Goal: Task Accomplishment & Management: Use online tool/utility

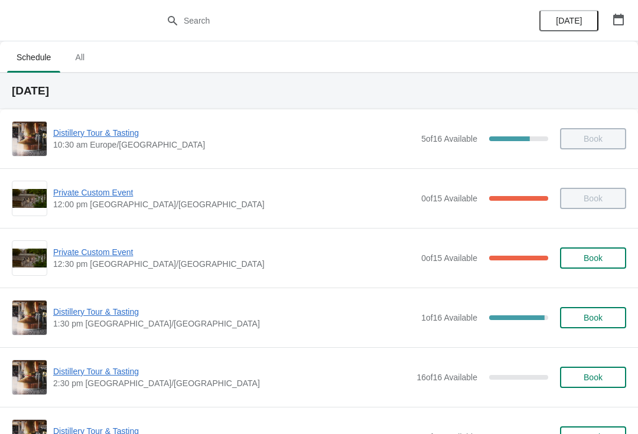
click at [102, 316] on span "Distillery Tour & Tasting" at bounding box center [234, 312] width 362 height 12
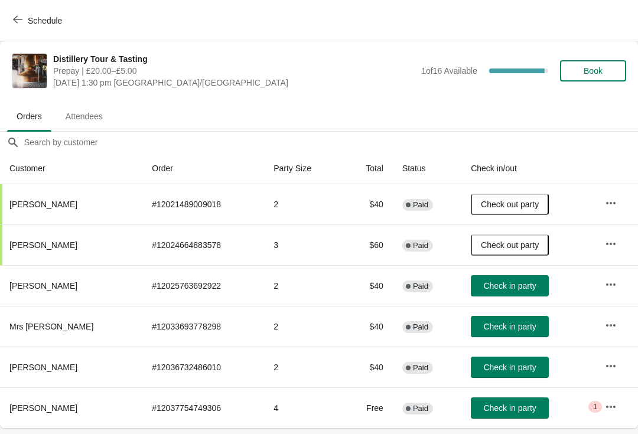
click at [603, 407] on button "button" at bounding box center [610, 407] width 21 height 21
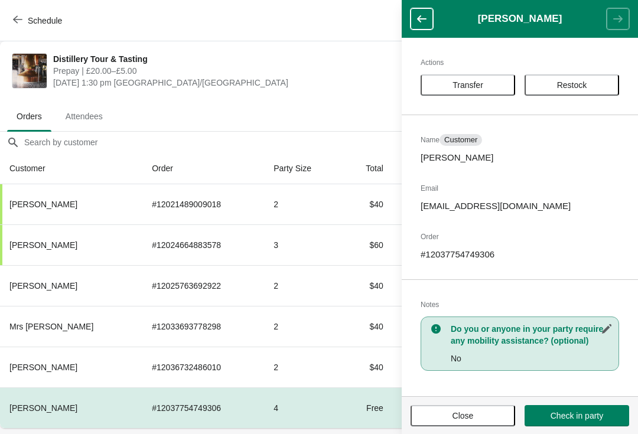
click at [470, 415] on span "Close" at bounding box center [463, 415] width 21 height 9
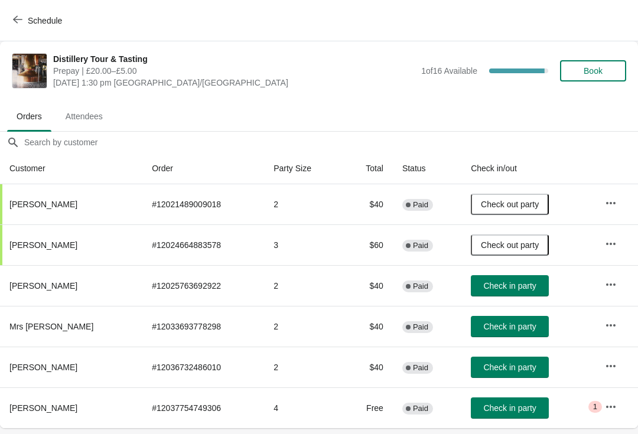
click at [507, 404] on span "Check in party" at bounding box center [509, 408] width 53 height 9
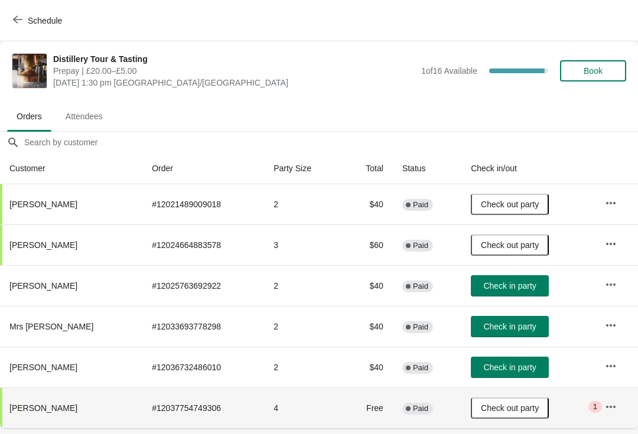
click at [612, 294] on button "button" at bounding box center [610, 284] width 21 height 21
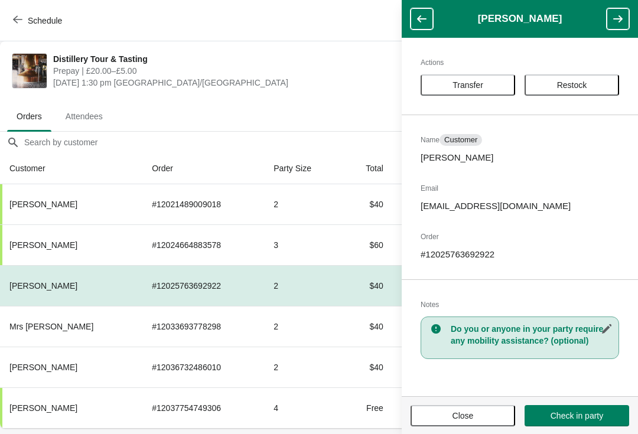
click at [469, 77] on button "Transfer" at bounding box center [468, 84] width 95 height 21
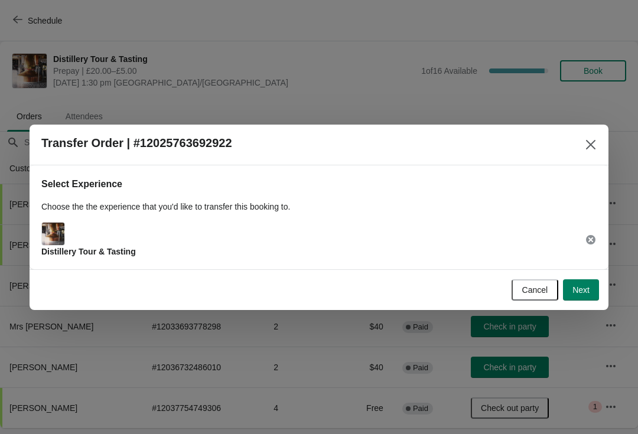
click at [578, 288] on span "Next" at bounding box center [581, 289] width 17 height 9
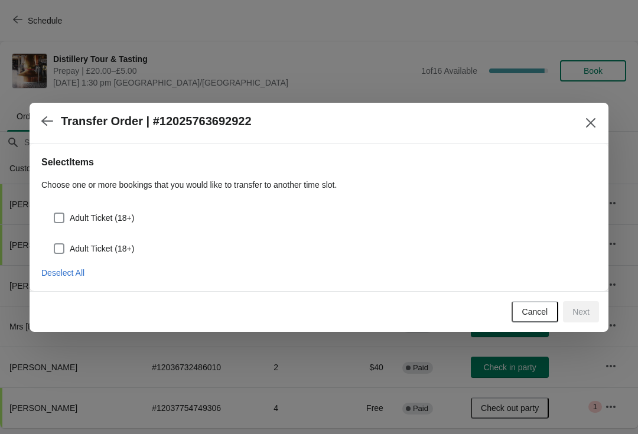
click at [61, 210] on label "Adult Ticket (18+)" at bounding box center [93, 218] width 81 height 17
click at [54, 213] on input "Adult Ticket (18+)" at bounding box center [54, 213] width 1 height 1
checkbox input "true"
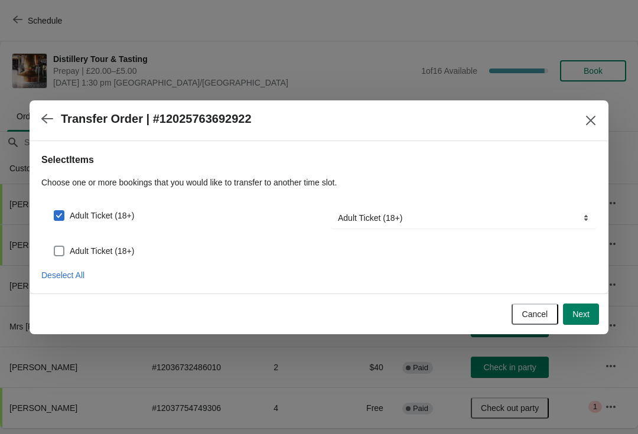
click at [61, 249] on span at bounding box center [59, 251] width 11 height 11
click at [54, 246] on input "Adult Ticket (18+)" at bounding box center [54, 246] width 1 height 1
checkbox input "true"
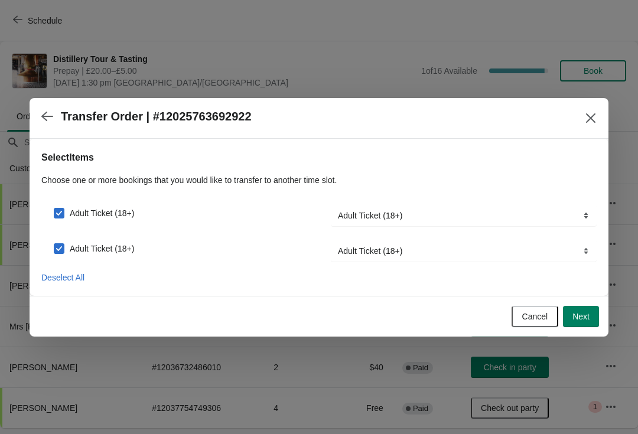
click at [588, 319] on span "Next" at bounding box center [581, 316] width 17 height 9
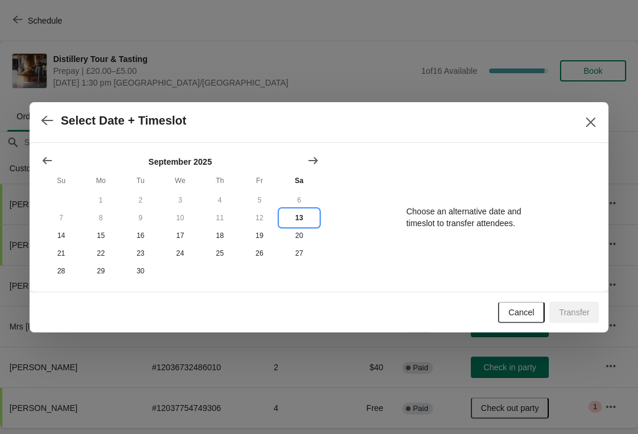
click at [300, 215] on button "13" at bounding box center [300, 218] width 40 height 18
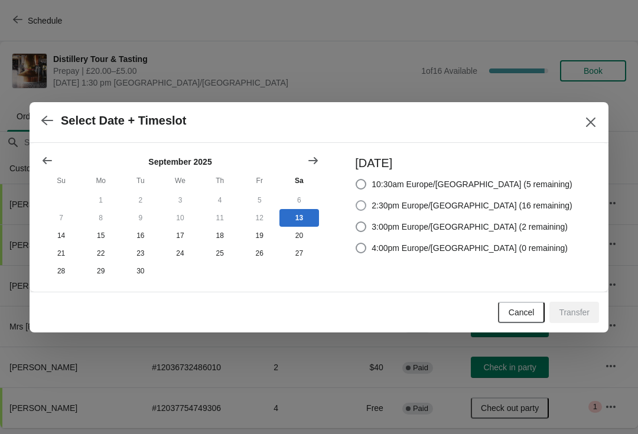
click at [366, 206] on span at bounding box center [361, 205] width 11 height 11
click at [356, 201] on input "2:30pm Europe/[GEOGRAPHIC_DATA] (16 remaining)" at bounding box center [356, 200] width 1 height 1
radio input "true"
click at [581, 309] on span "Transfer" at bounding box center [574, 312] width 31 height 9
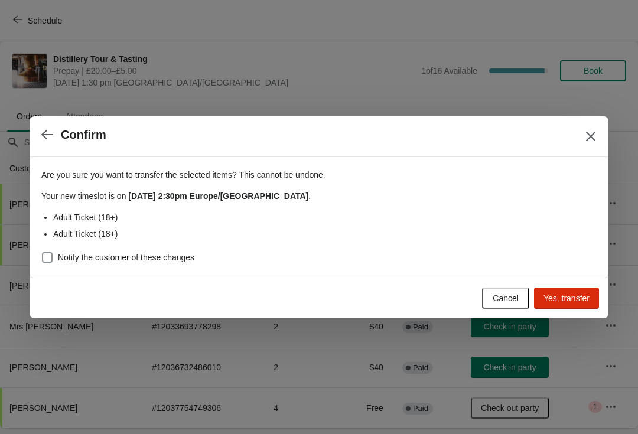
click at [57, 250] on label "Notify the customer of these changes" at bounding box center [117, 257] width 153 height 17
click at [43, 252] on input "Notify the customer of these changes" at bounding box center [42, 252] width 1 height 1
checkbox input "true"
click at [577, 298] on span "Yes, transfer" at bounding box center [567, 298] width 46 height 9
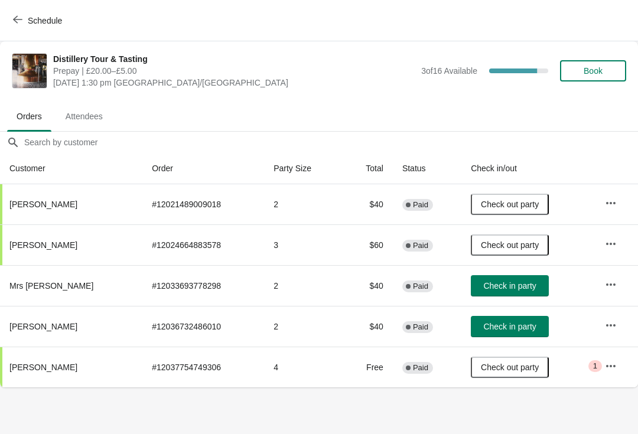
click at [499, 321] on button "Check in party" at bounding box center [510, 326] width 78 height 21
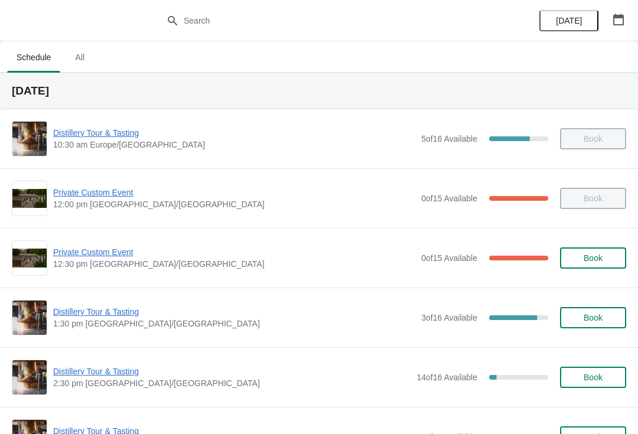
click at [83, 307] on span "Distillery Tour & Tasting" at bounding box center [234, 312] width 362 height 12
